Goal: Transaction & Acquisition: Subscribe to service/newsletter

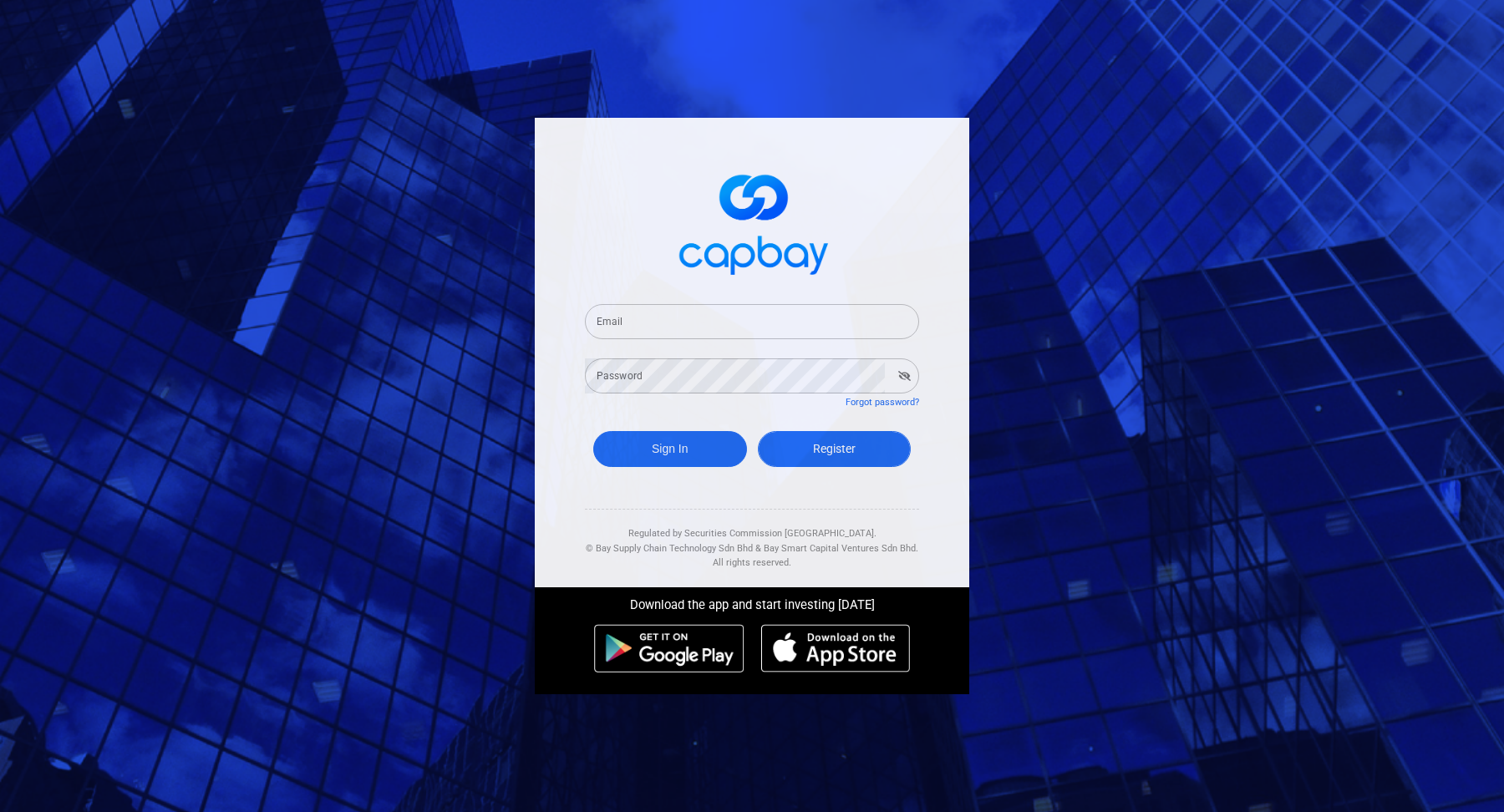
click at [842, 448] on span "Register" at bounding box center [834, 449] width 43 height 14
select select "MY"
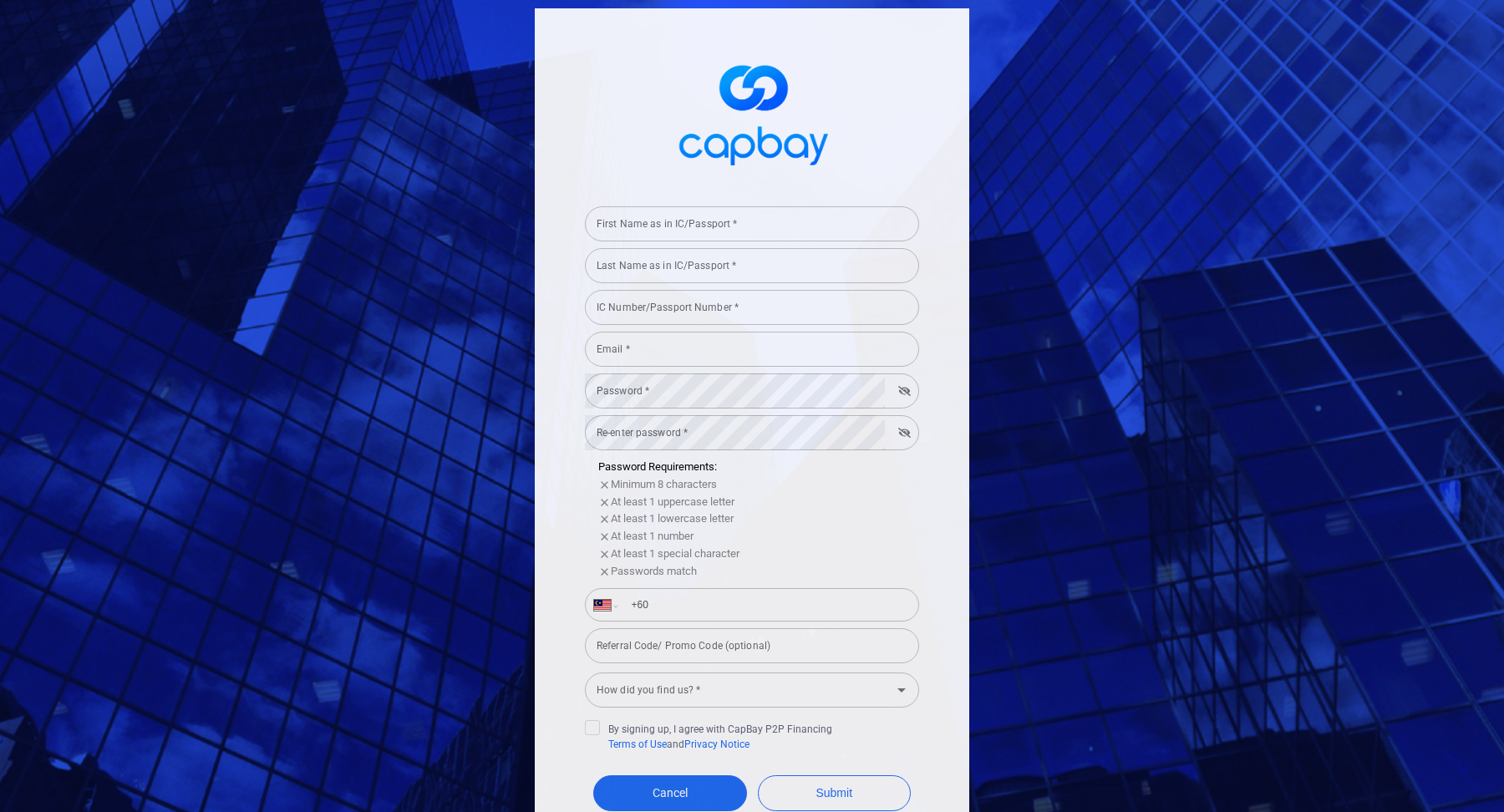
click at [267, 389] on div "First Name as in IC/Passport * First Name as in IC/Passport * Last Name as in I…" at bounding box center [752, 406] width 1504 height 812
